Goal: Check status: Check status

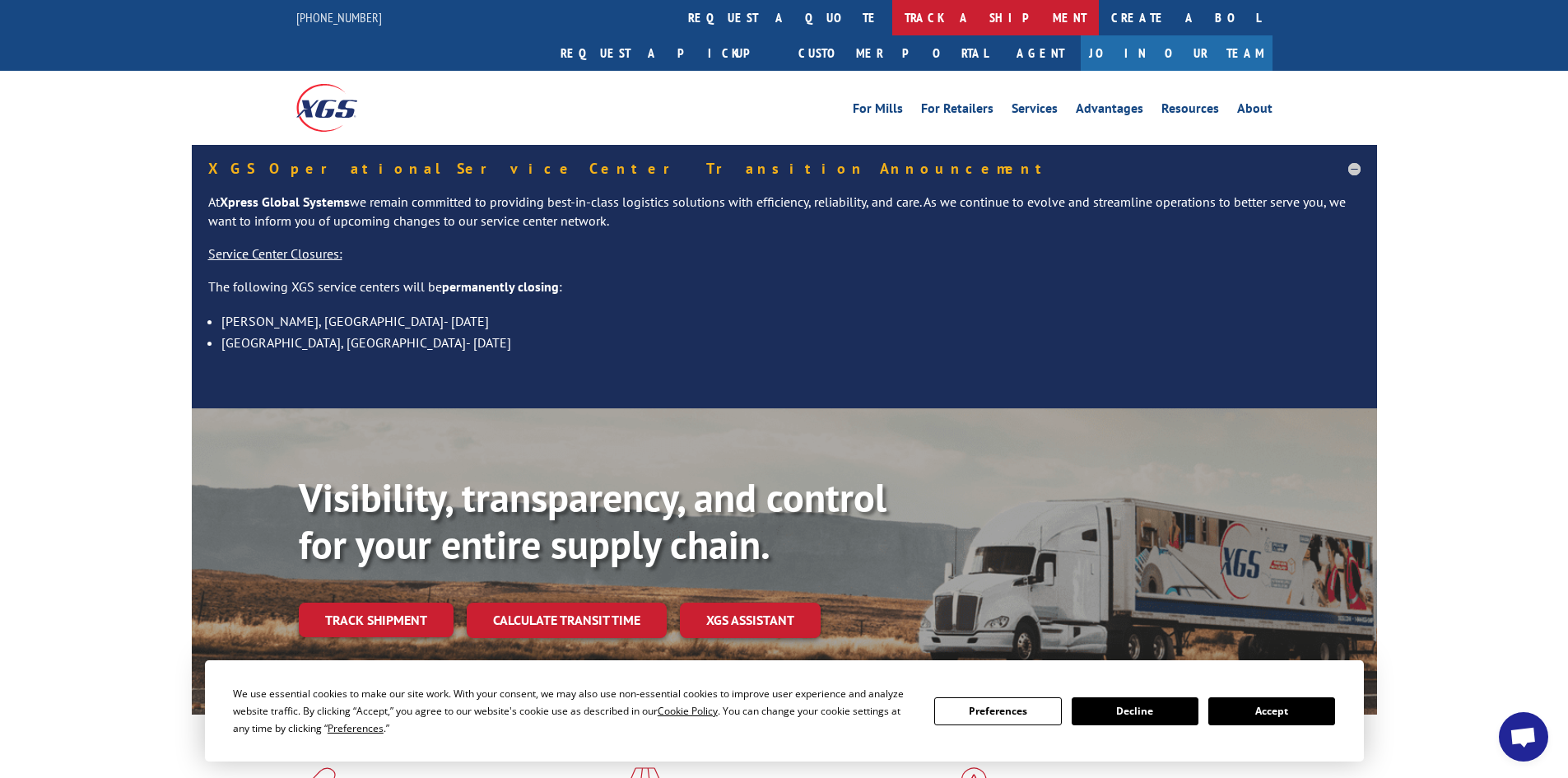
click at [892, 23] on link "track a shipment" at bounding box center [995, 18] width 206 height 35
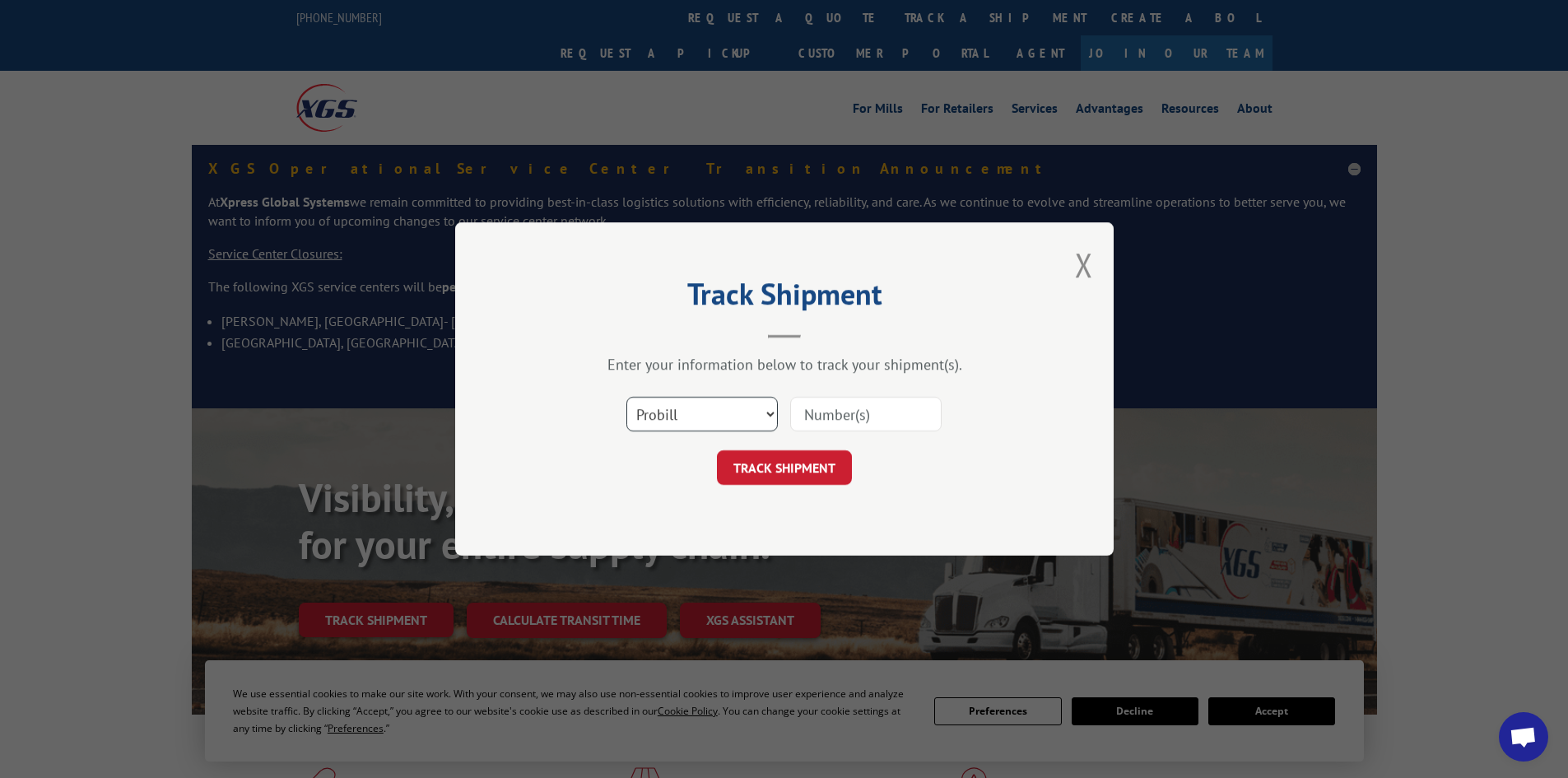
click at [769, 425] on select "Select category... Probill BOL PO" at bounding box center [702, 414] width 151 height 34
select select "bol"
click at [627, 397] on select "Select category... Probill BOL PO" at bounding box center [702, 414] width 151 height 34
click at [845, 416] on input at bounding box center [865, 414] width 151 height 34
paste input "03535822"
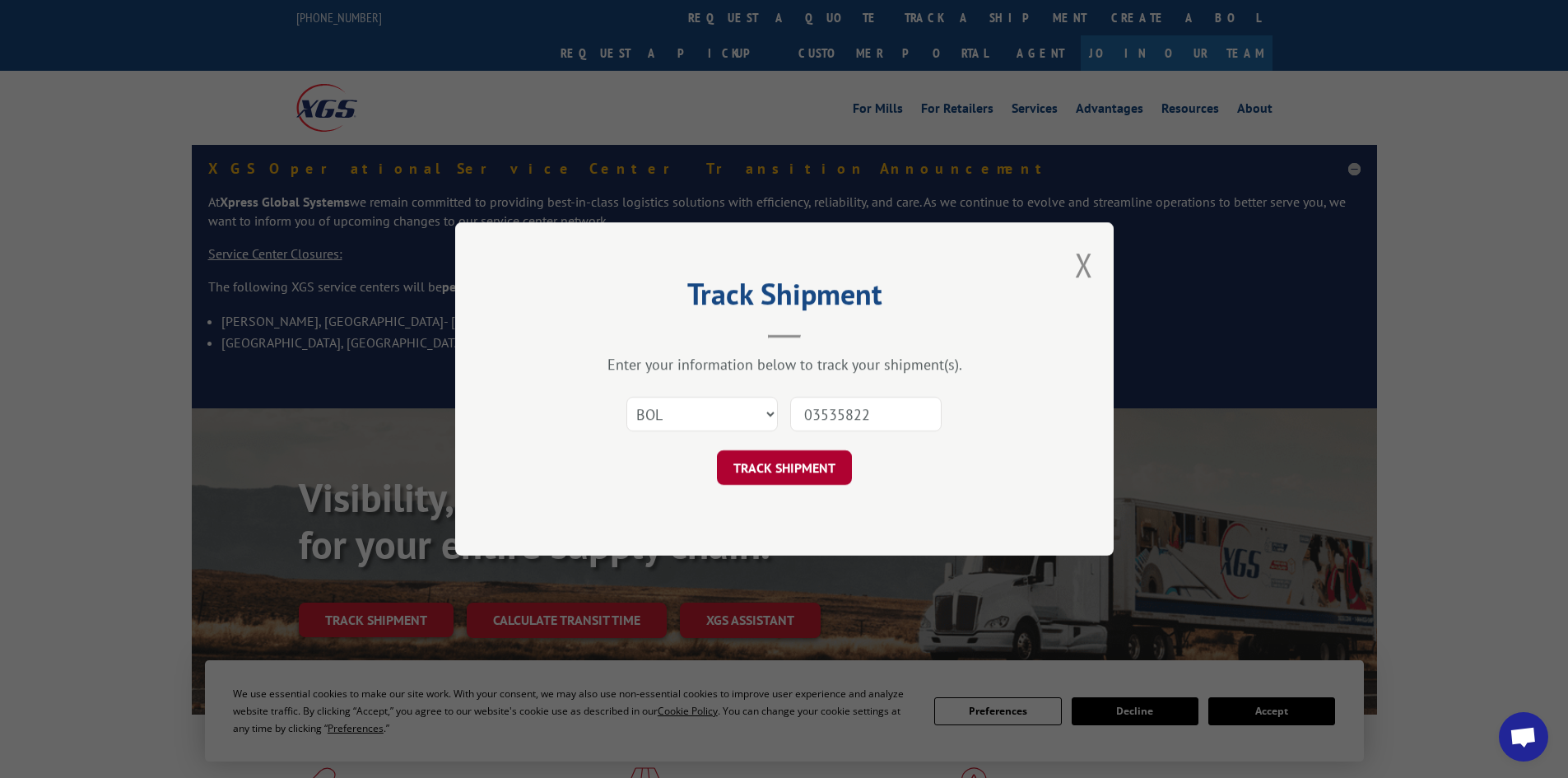
type input "03535822"
click at [827, 474] on button "TRACK SHIPMENT" at bounding box center [784, 467] width 135 height 34
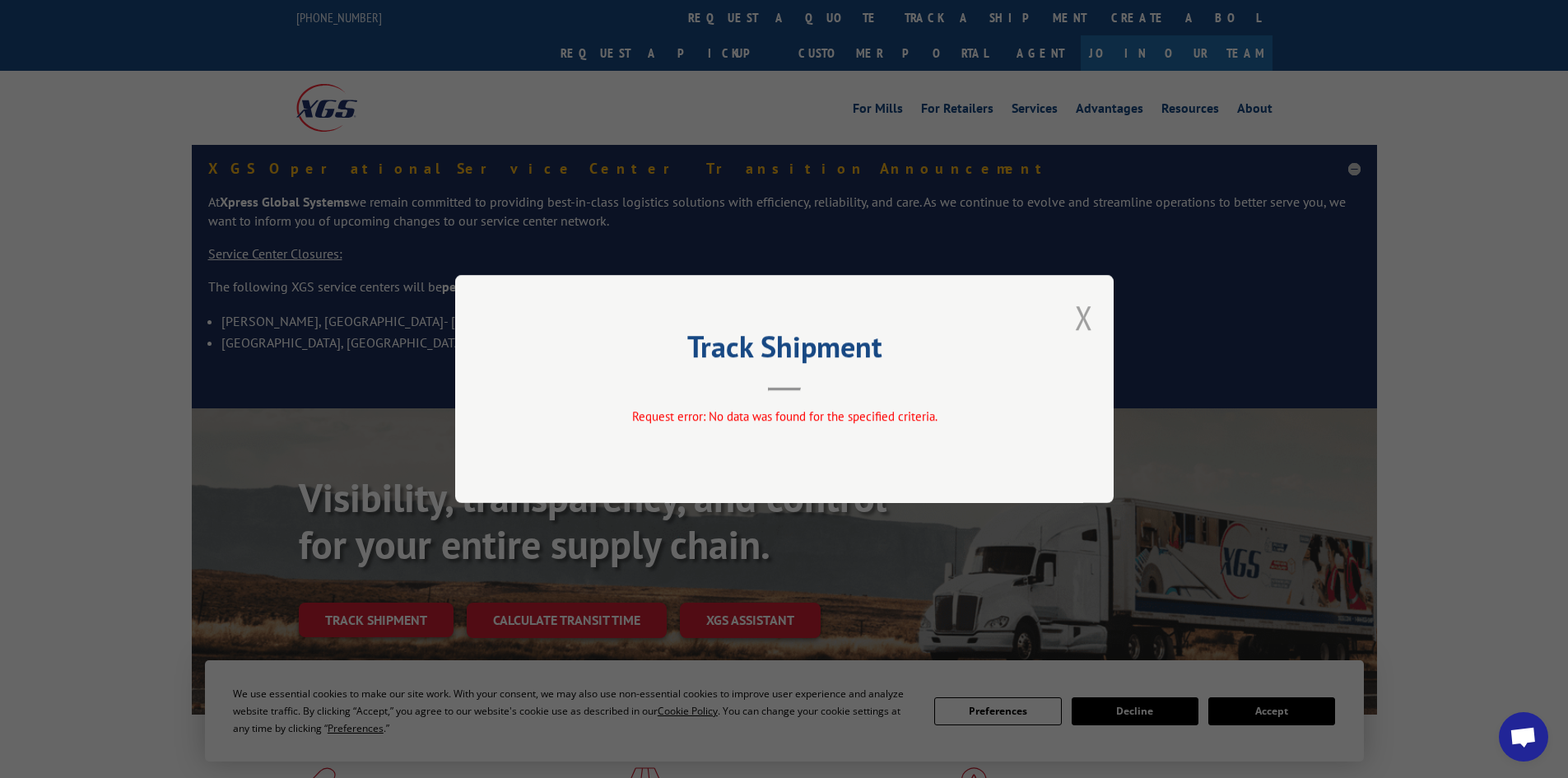
click at [1087, 315] on button "Close modal" at bounding box center [1083, 318] width 18 height 43
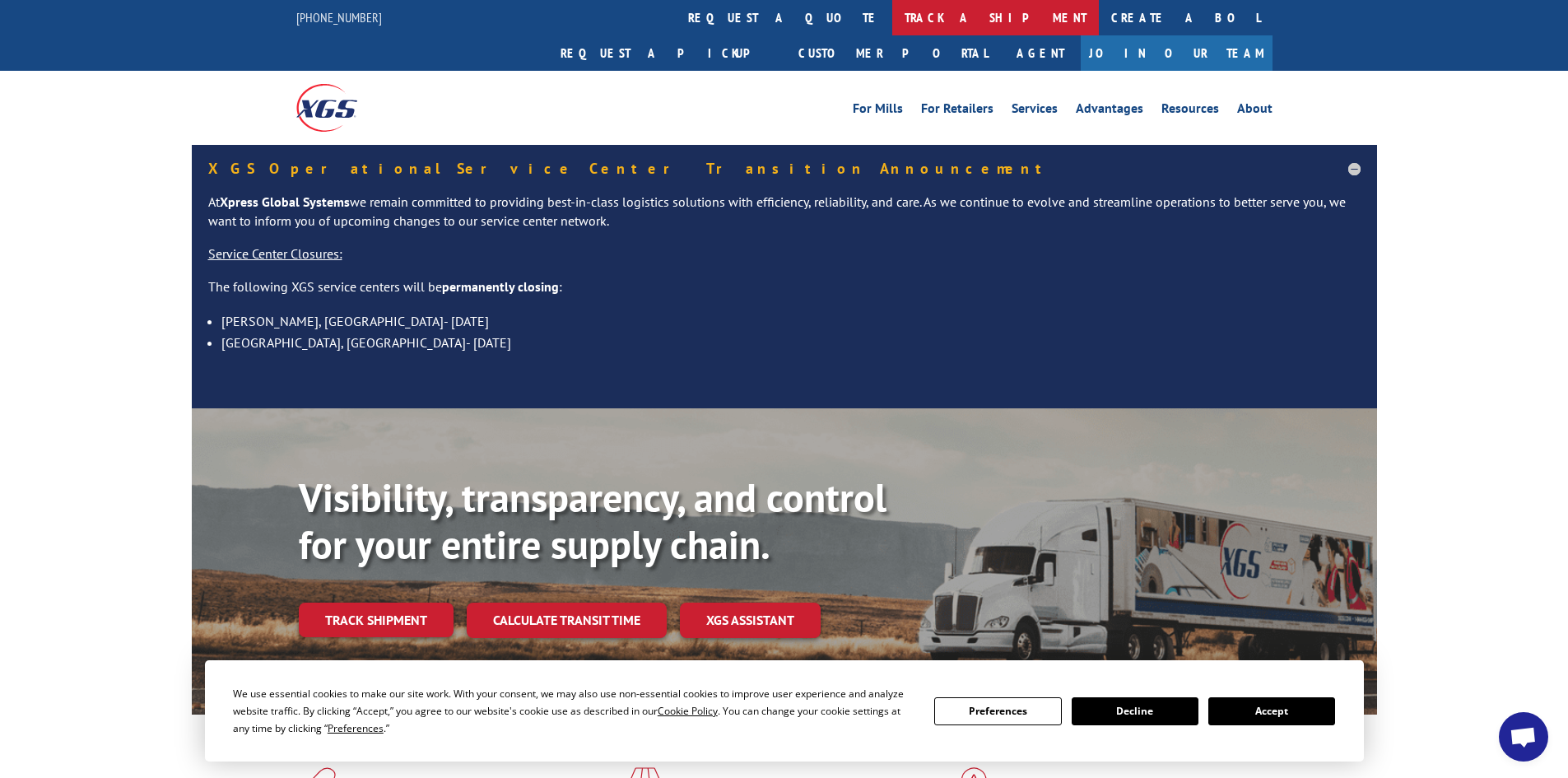
click at [892, 14] on link "track a shipment" at bounding box center [995, 18] width 206 height 35
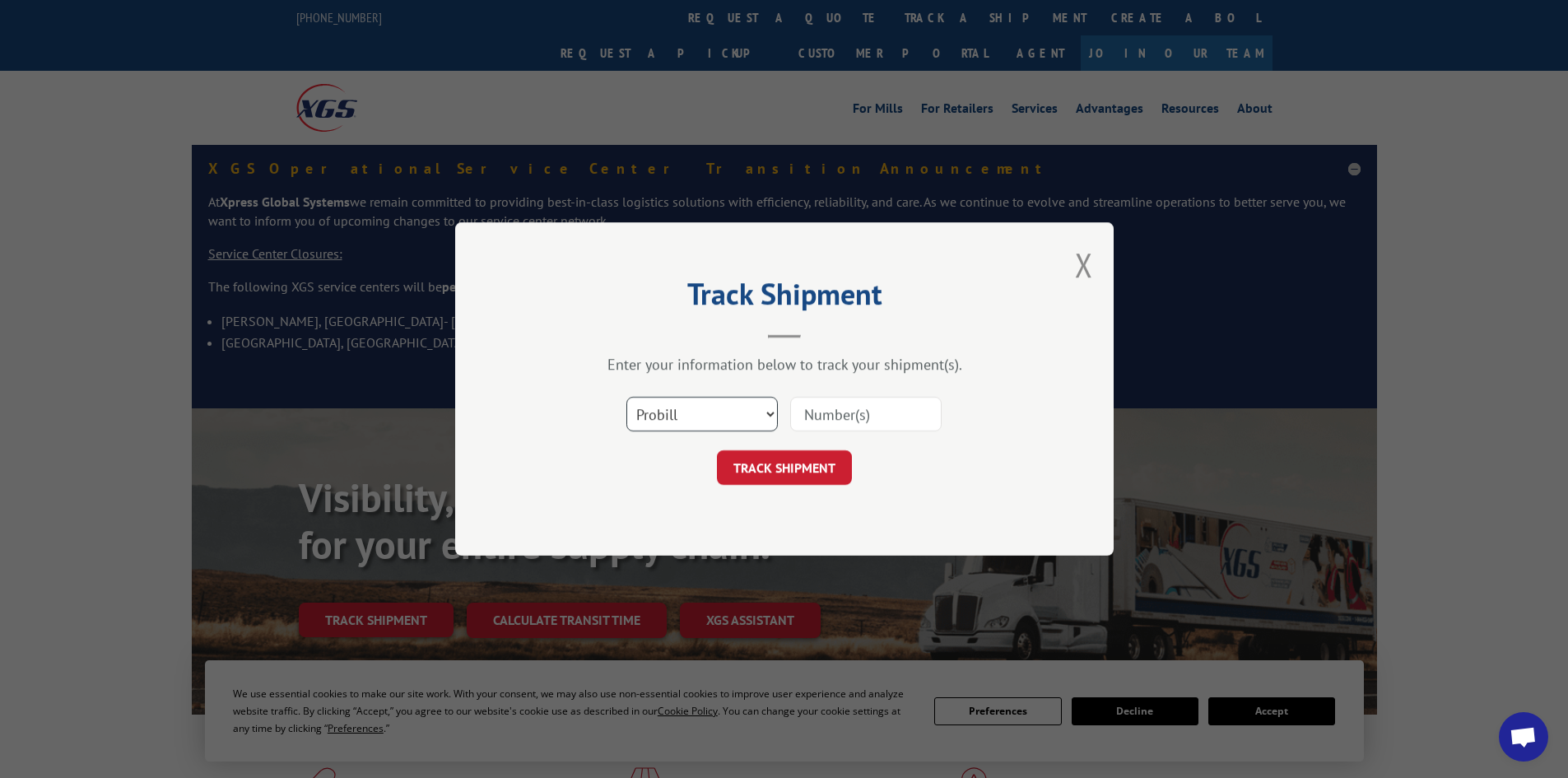
click at [769, 417] on select "Select category... Probill BOL PO" at bounding box center [702, 414] width 151 height 34
select select "po"
click at [627, 397] on select "Select category... Probill BOL PO" at bounding box center [702, 414] width 151 height 34
click at [855, 414] on input at bounding box center [865, 414] width 151 height 34
paste input "03535822"
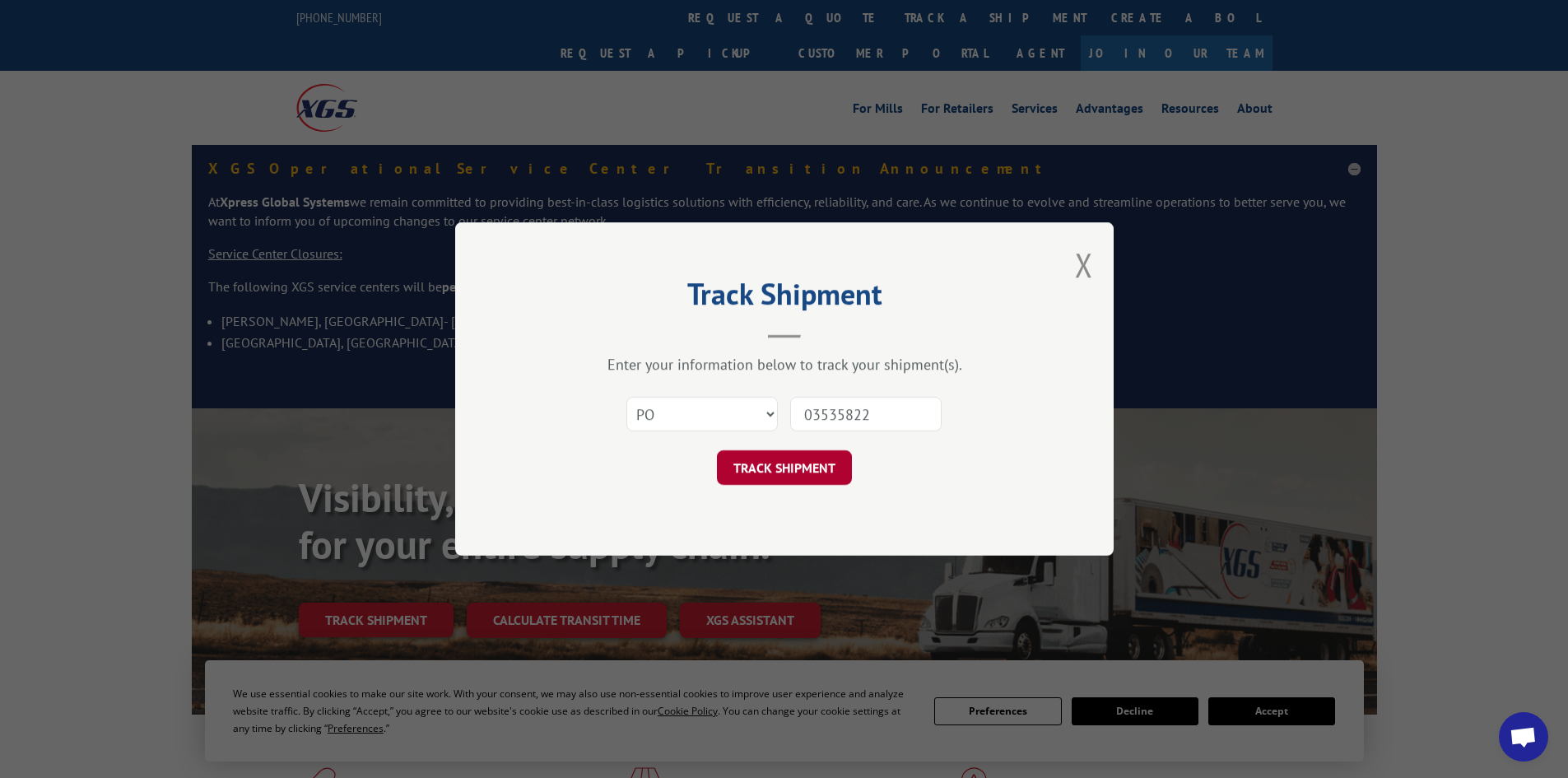
type input "03535822"
click at [836, 475] on button "TRACK SHIPMENT" at bounding box center [784, 467] width 135 height 34
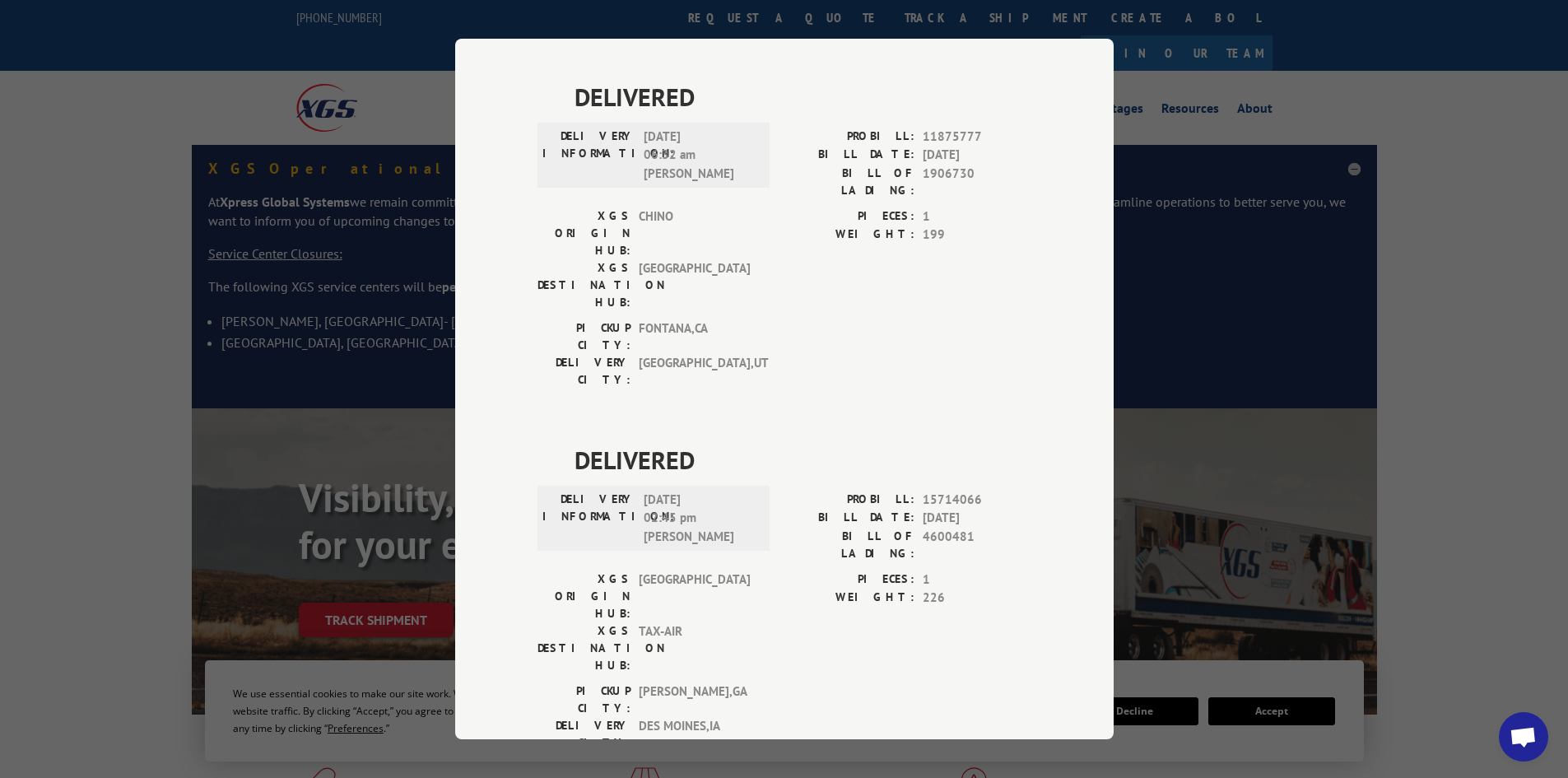
scroll to position [857, 0]
